Goal: Check status: Check status

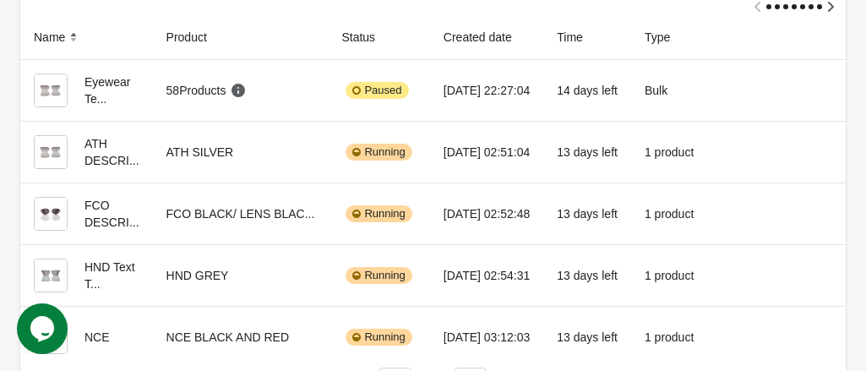
scroll to position [169, 0]
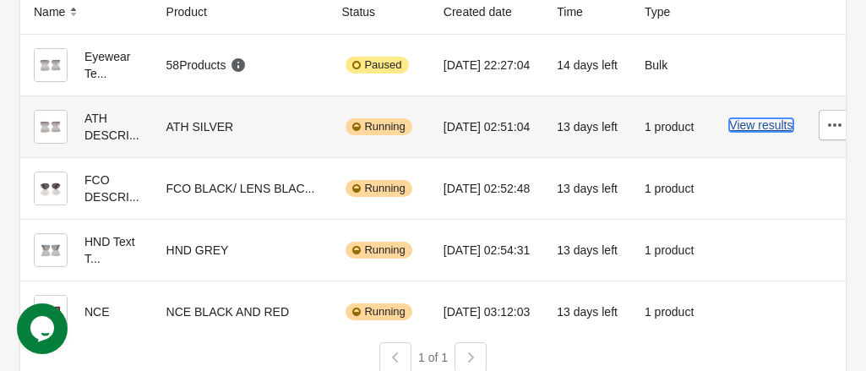
click at [743, 127] on button "View results" at bounding box center [760, 125] width 63 height 14
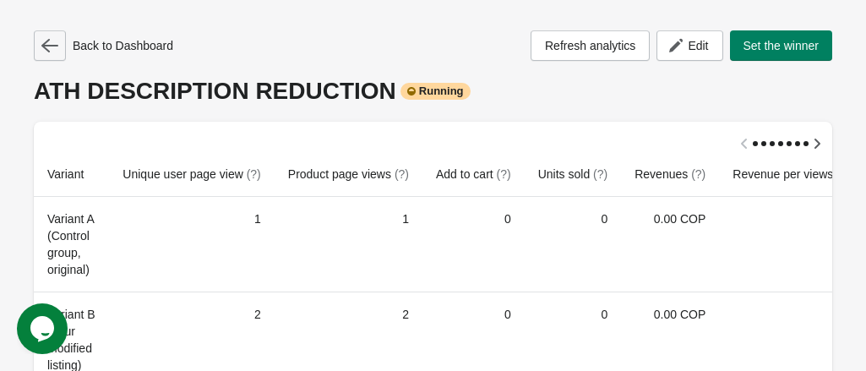
click at [50, 48] on icon "button" at bounding box center [49, 45] width 17 height 17
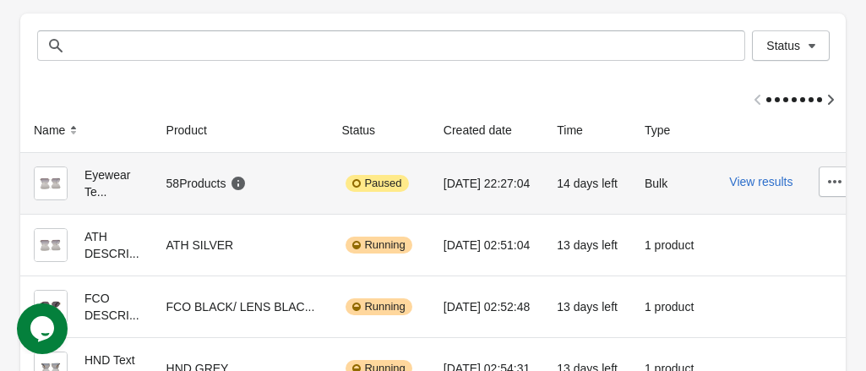
scroll to position [84, 0]
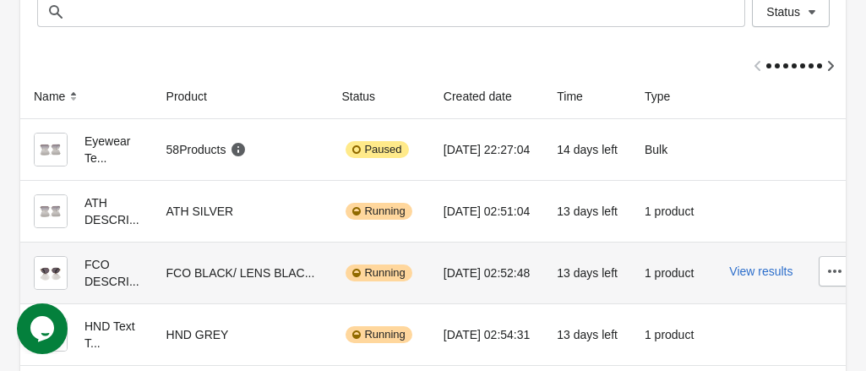
click at [104, 282] on div "FCO DESCRI..." at bounding box center [87, 273] width 106 height 34
click at [733, 274] on button "View results" at bounding box center [760, 271] width 63 height 14
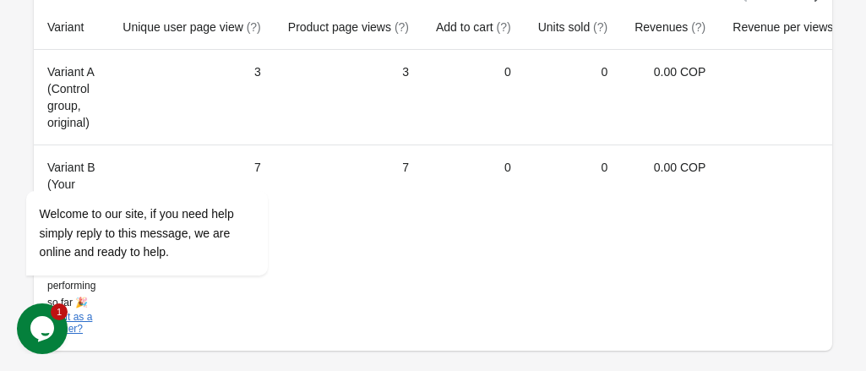
scroll to position [77, 0]
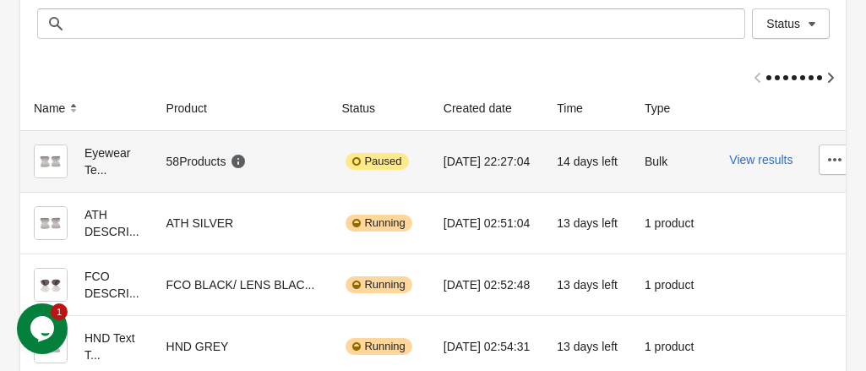
scroll to position [169, 0]
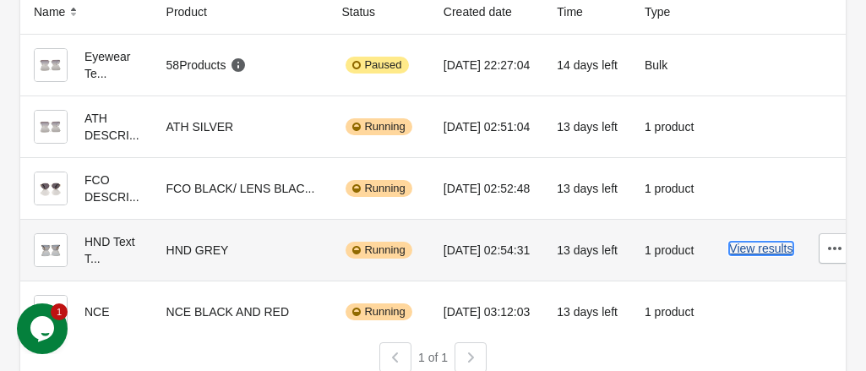
click at [753, 249] on button "View results" at bounding box center [760, 249] width 63 height 14
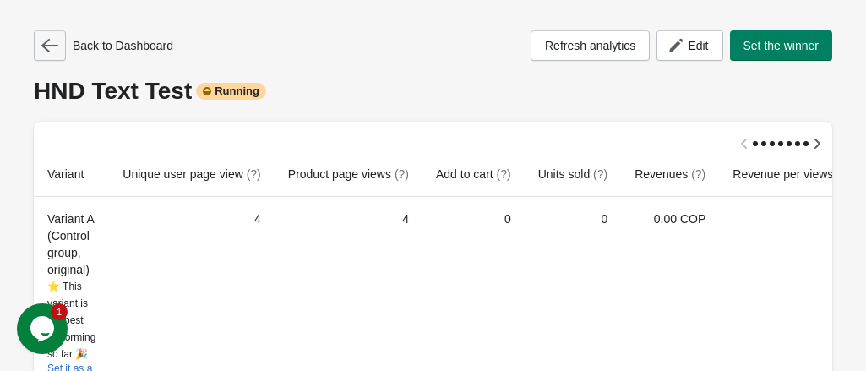
click at [52, 48] on icon "button" at bounding box center [49, 45] width 17 height 17
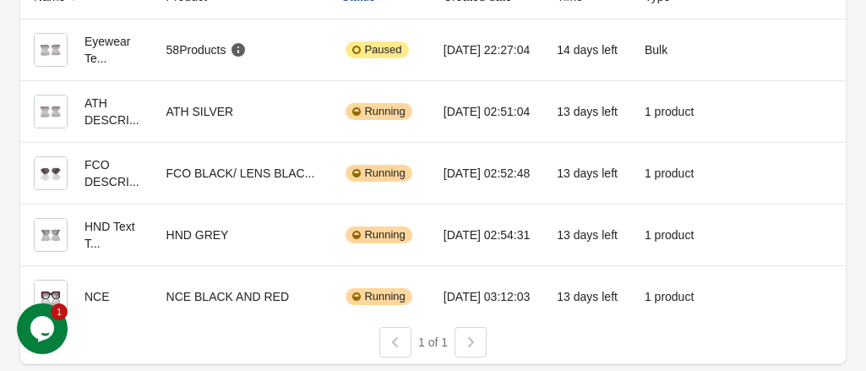
scroll to position [195, 0]
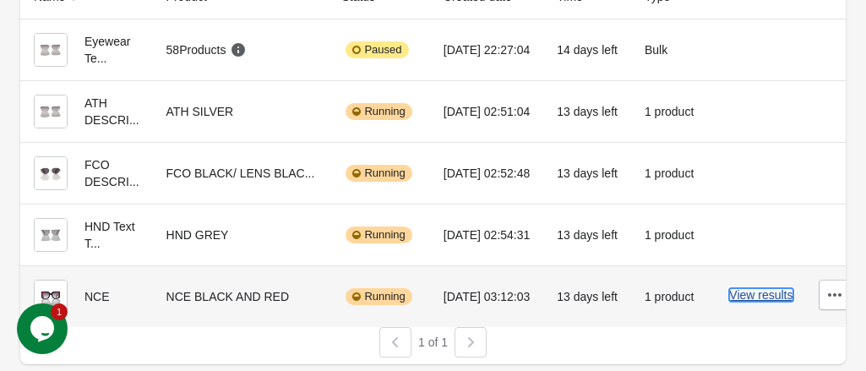
click at [753, 288] on button "View results" at bounding box center [760, 295] width 63 height 14
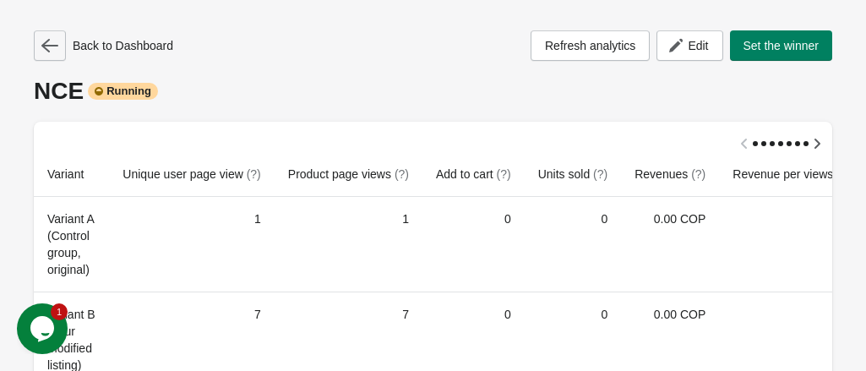
click at [47, 47] on icon "button" at bounding box center [49, 45] width 17 height 17
